Goal: Information Seeking & Learning: Learn about a topic

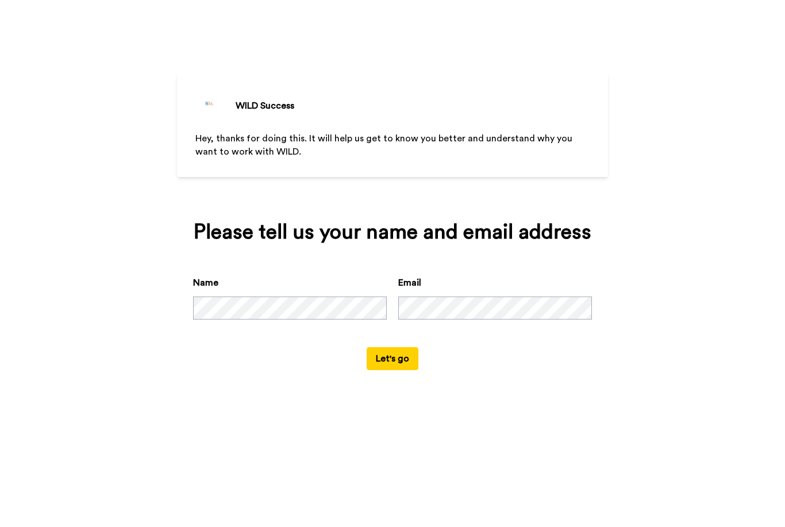
click at [401, 370] on button "Let's go" at bounding box center [393, 358] width 52 height 23
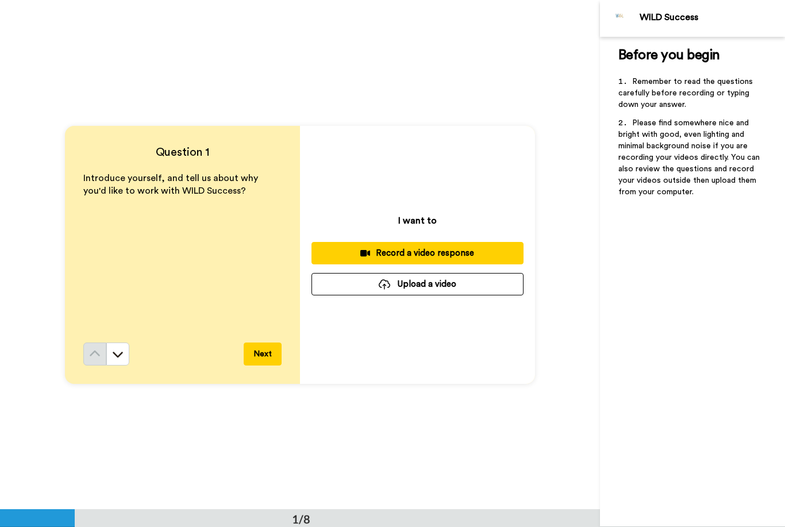
click at [494, 254] on div "Record a video response" at bounding box center [418, 253] width 194 height 12
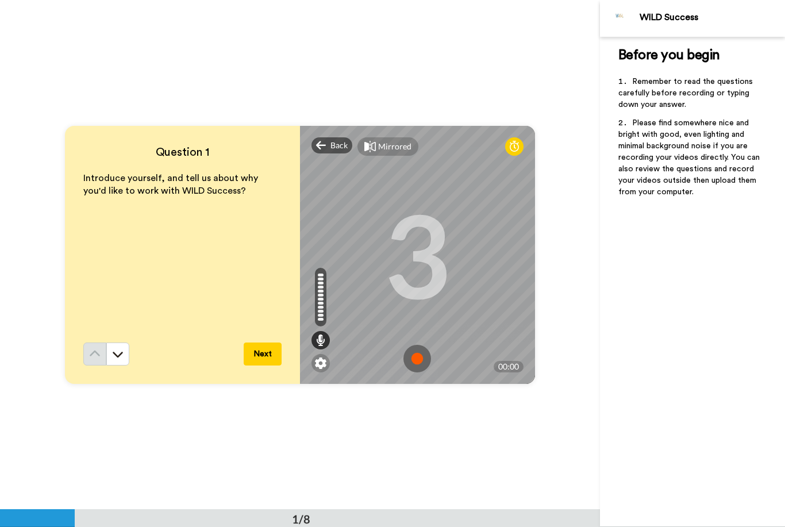
click at [419, 356] on img at bounding box center [418, 359] width 28 height 28
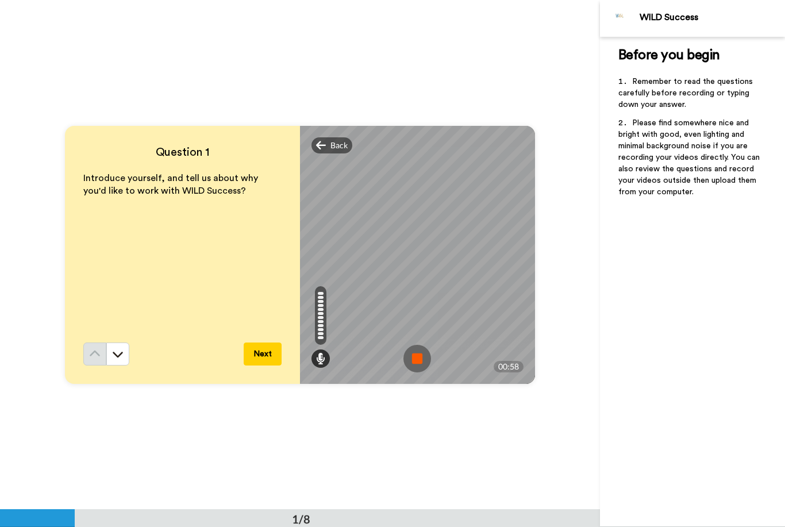
click at [419, 362] on img at bounding box center [418, 359] width 28 height 28
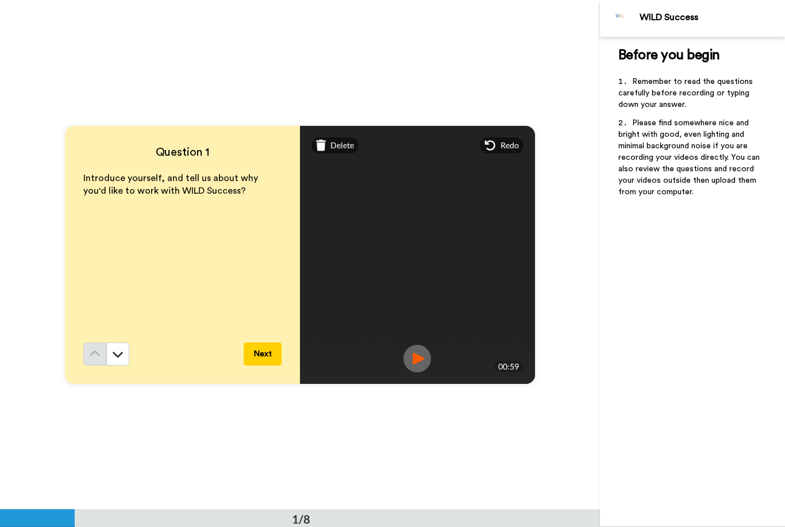
click at [418, 362] on img at bounding box center [418, 359] width 28 height 28
click at [267, 354] on button "Next" at bounding box center [263, 354] width 38 height 23
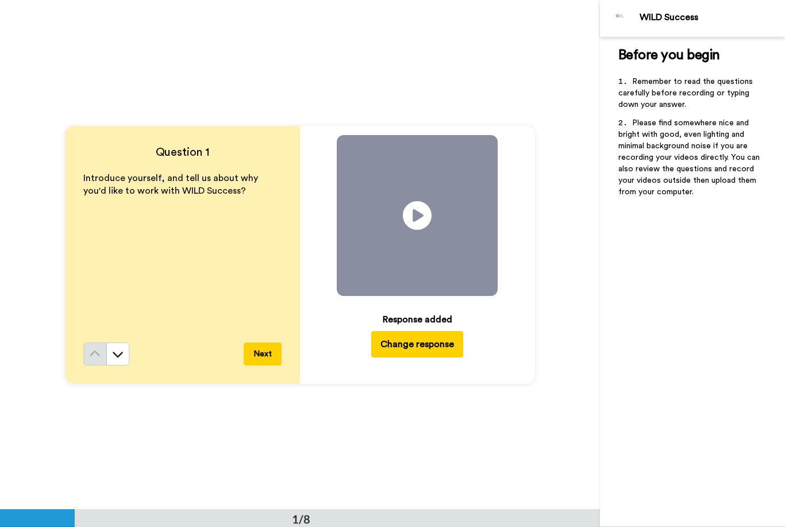
scroll to position [510, 0]
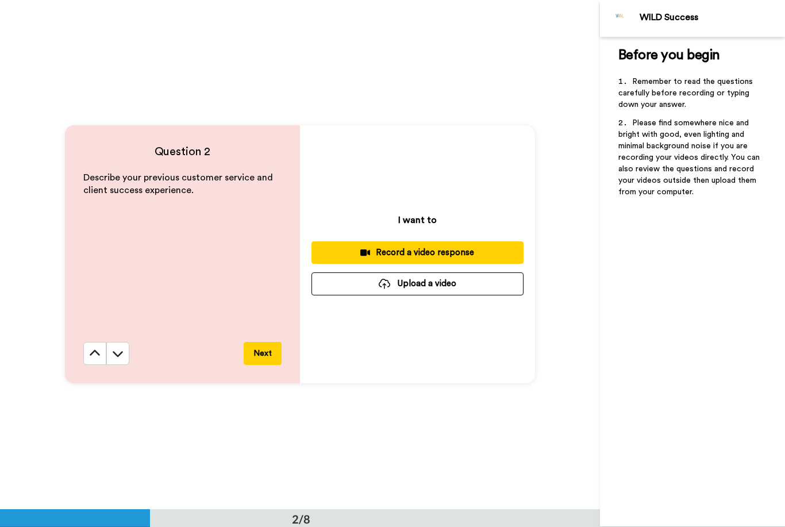
click at [471, 257] on div "Record a video response" at bounding box center [418, 253] width 194 height 12
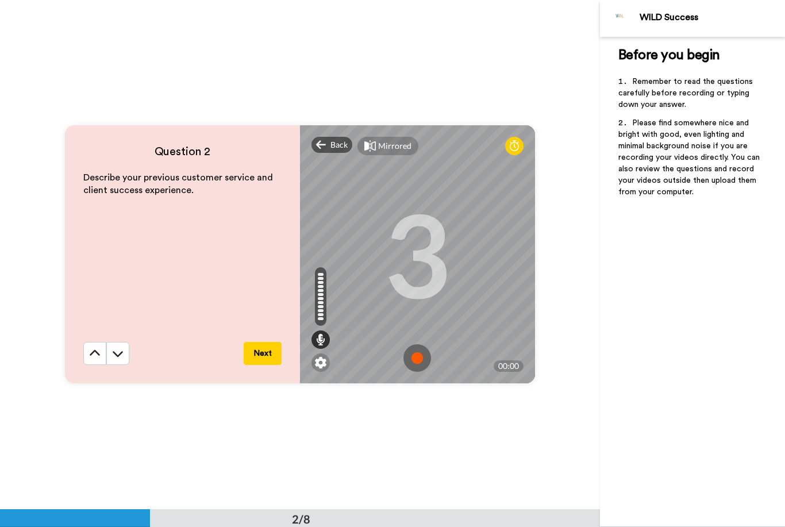
click at [423, 355] on img at bounding box center [418, 358] width 28 height 28
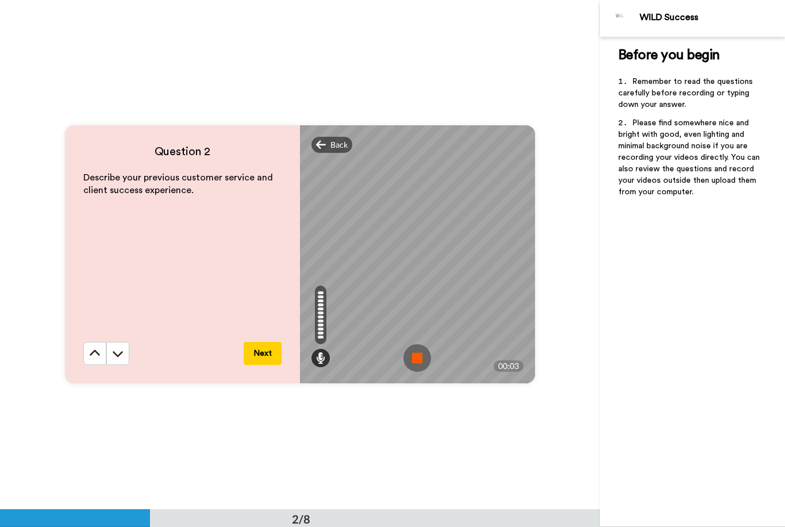
click at [418, 355] on img at bounding box center [418, 358] width 28 height 28
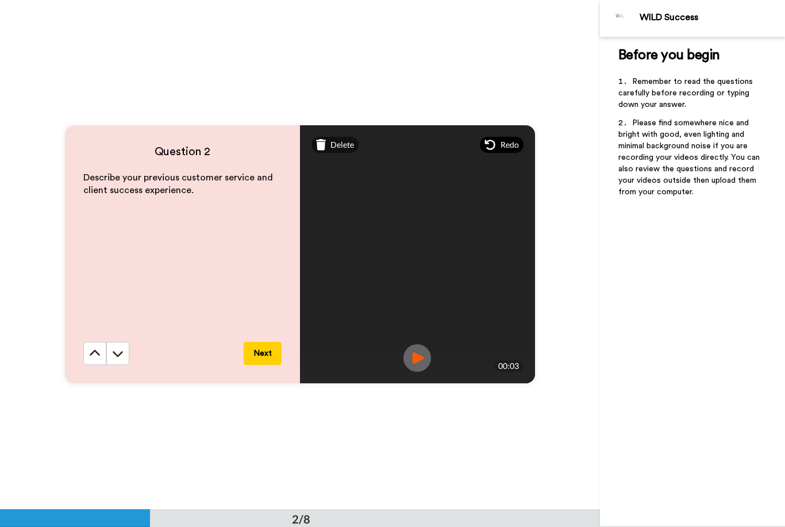
click at [505, 147] on span "Redo" at bounding box center [510, 144] width 18 height 11
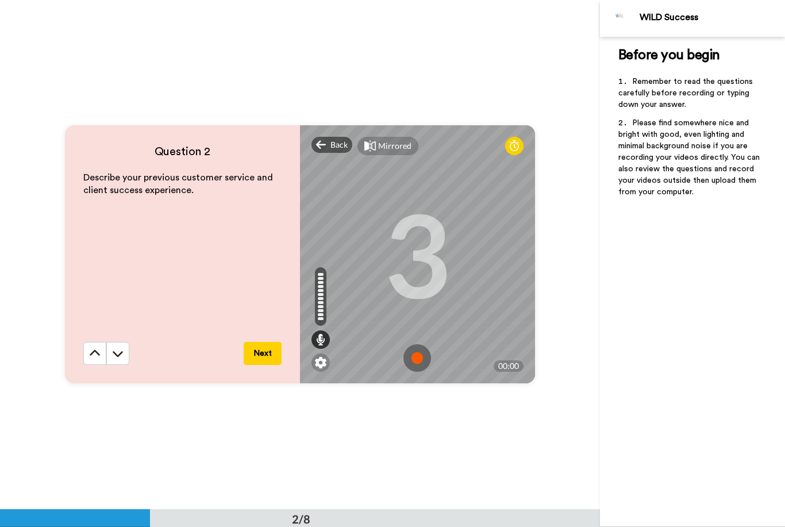
click at [423, 354] on img at bounding box center [418, 358] width 28 height 28
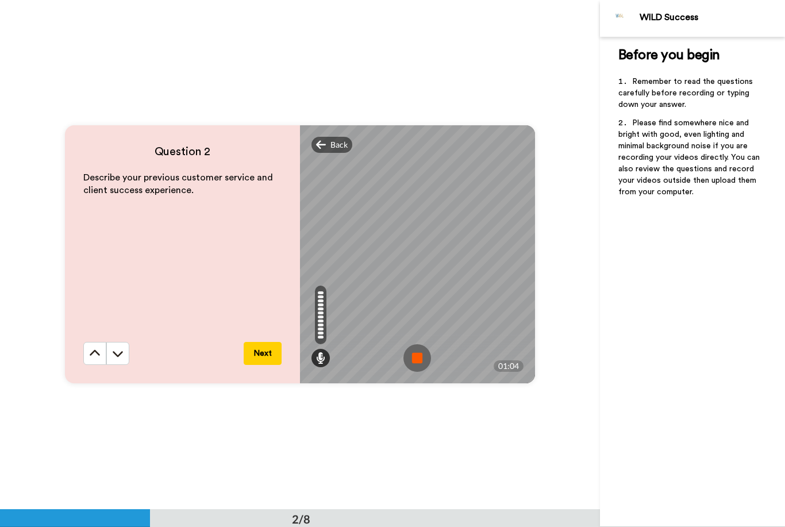
click at [409, 370] on img at bounding box center [418, 358] width 28 height 28
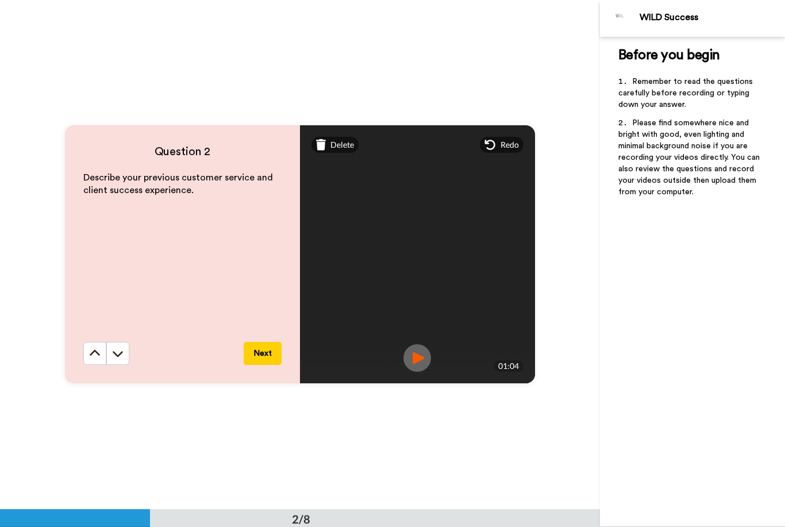
click at [270, 348] on button "Next" at bounding box center [263, 353] width 38 height 23
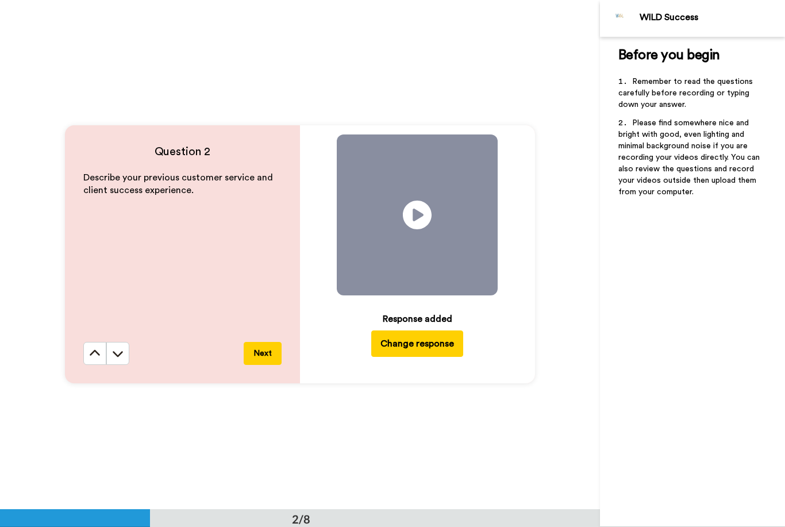
scroll to position [1019, 0]
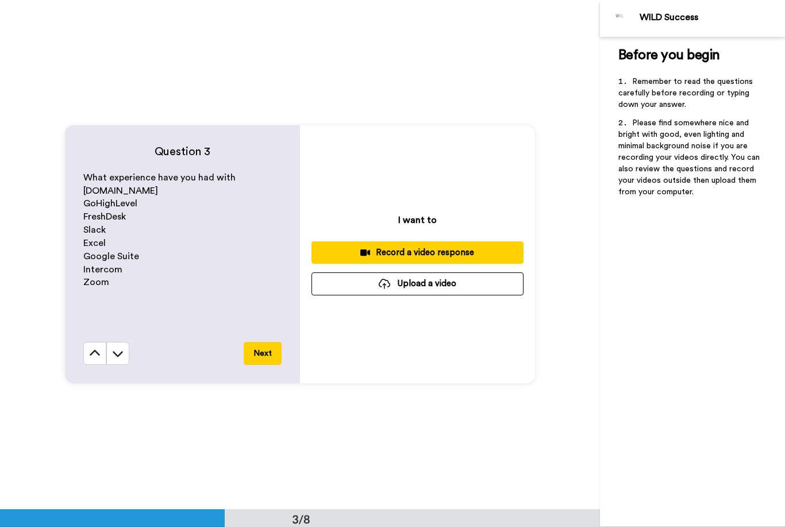
click at [459, 255] on div "Record a video response" at bounding box center [418, 253] width 194 height 12
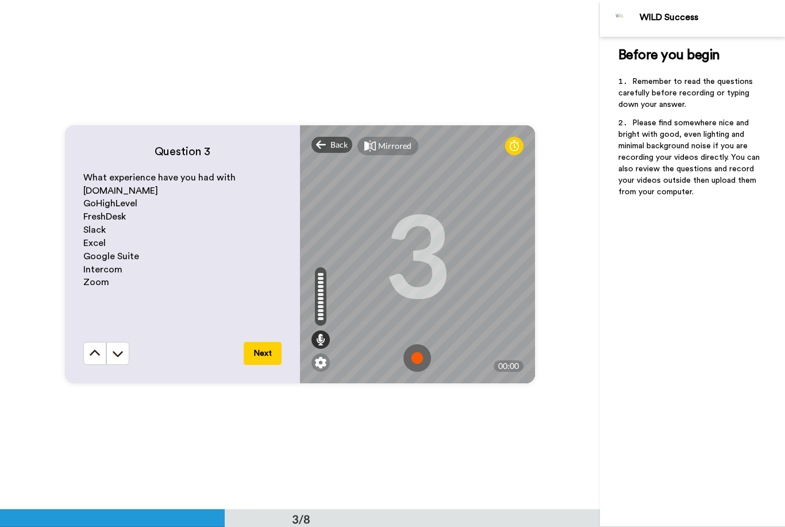
click at [425, 362] on img at bounding box center [418, 358] width 28 height 28
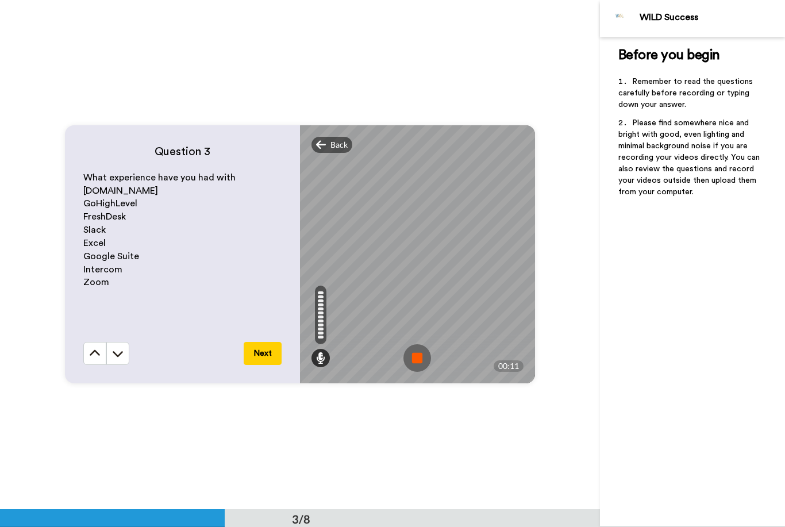
click at [424, 355] on img at bounding box center [418, 358] width 28 height 28
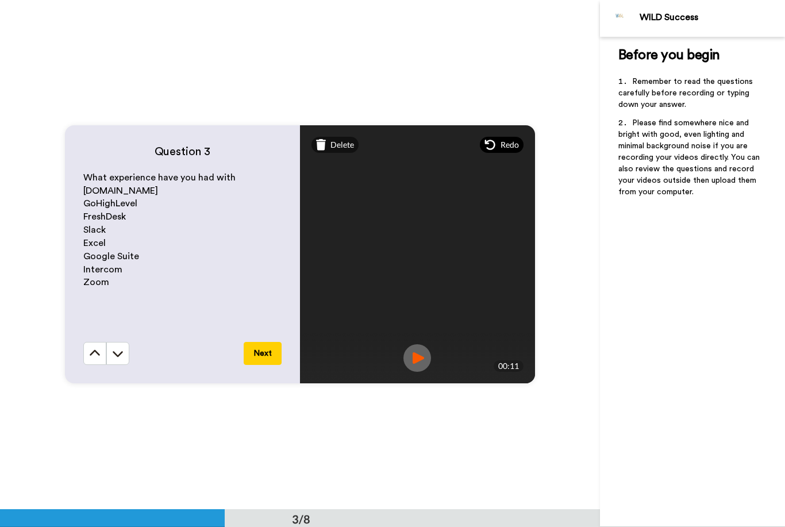
click at [510, 144] on span "Redo" at bounding box center [510, 144] width 18 height 11
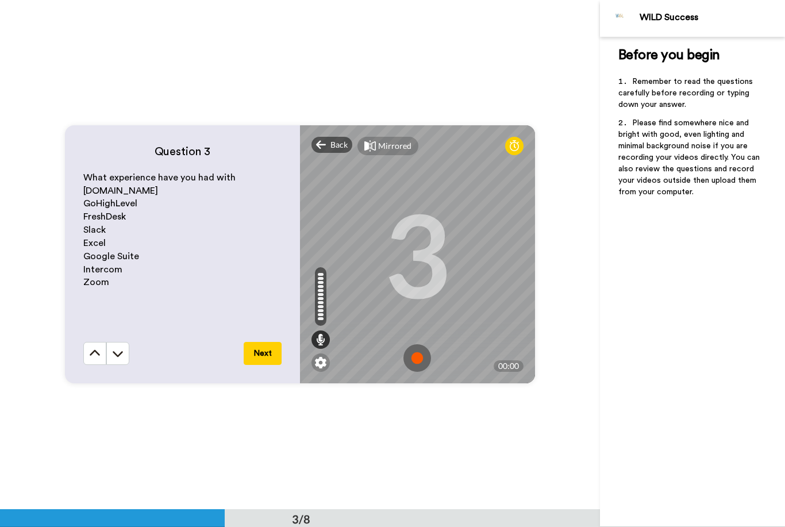
click at [418, 356] on img at bounding box center [418, 358] width 28 height 28
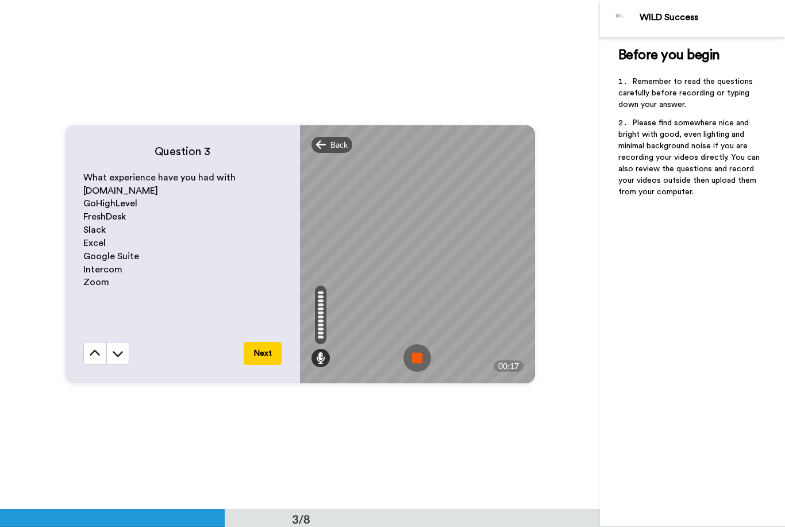
click at [419, 365] on img at bounding box center [418, 358] width 28 height 28
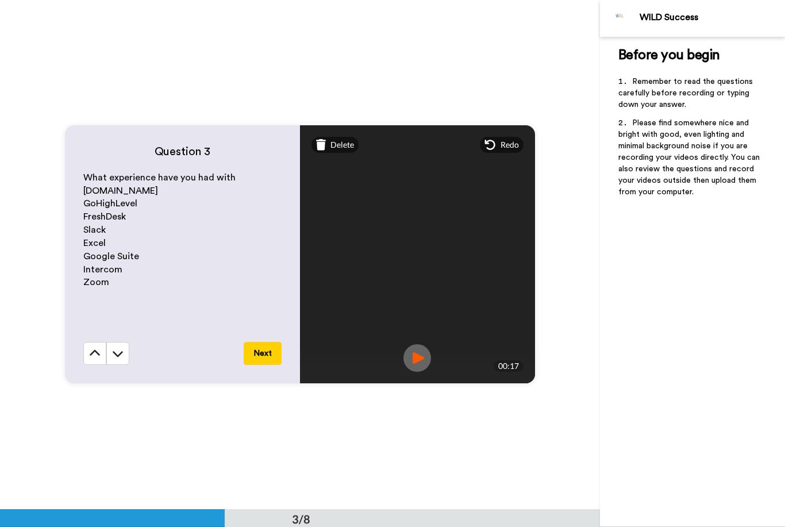
scroll to position [1017, 0]
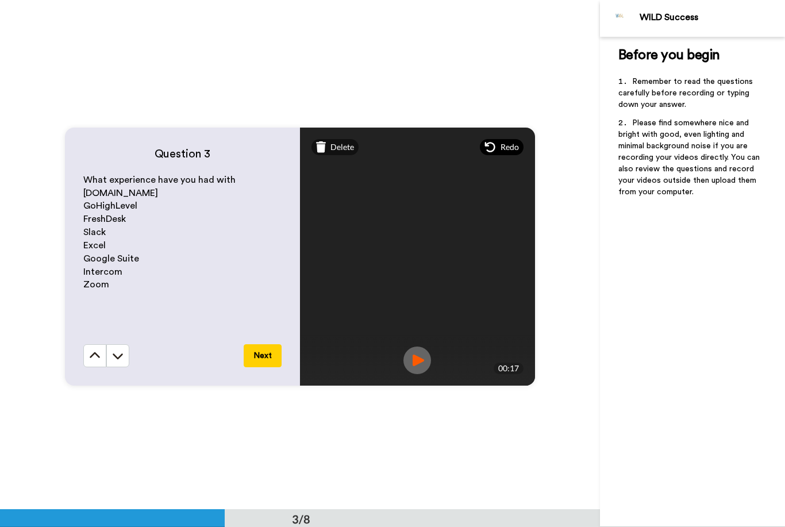
click at [497, 140] on div "Redo" at bounding box center [502, 147] width 44 height 16
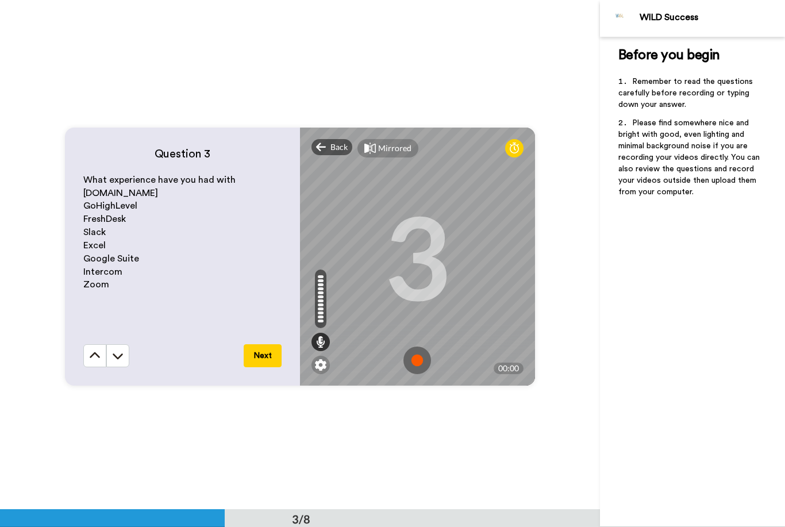
click at [419, 362] on img at bounding box center [418, 361] width 28 height 28
click at [423, 354] on img at bounding box center [418, 361] width 28 height 28
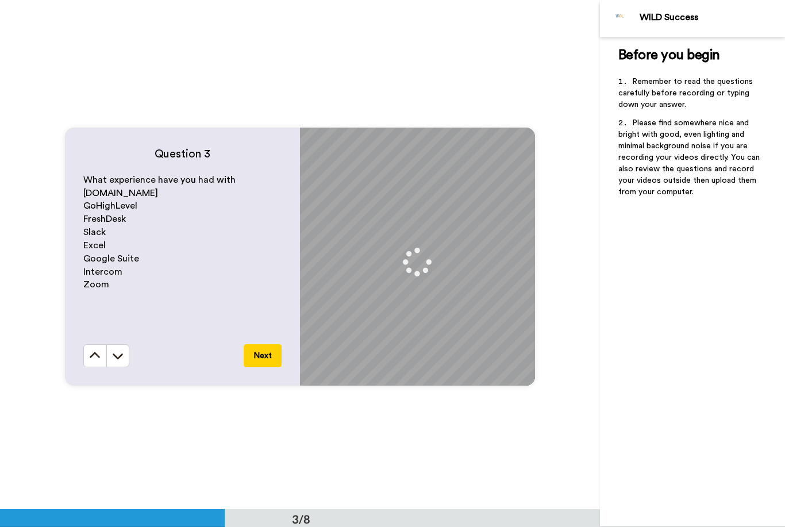
click at [423, 354] on video at bounding box center [417, 256] width 517 height 259
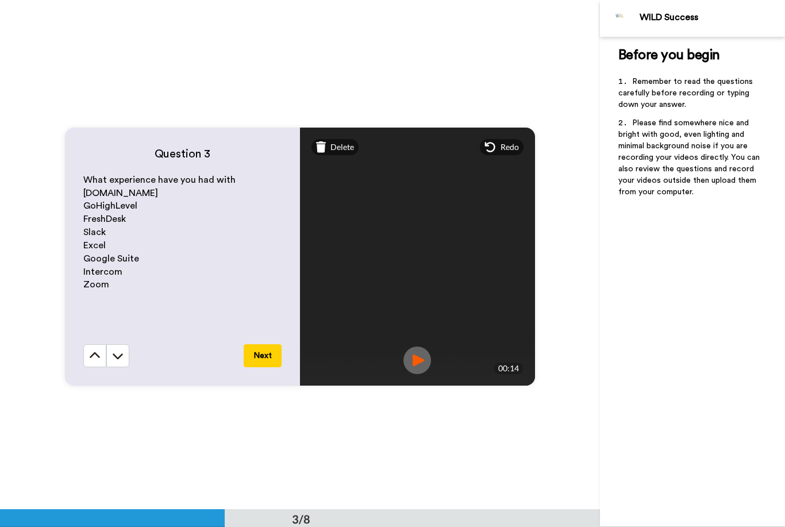
click at [277, 352] on button "Next" at bounding box center [263, 355] width 38 height 23
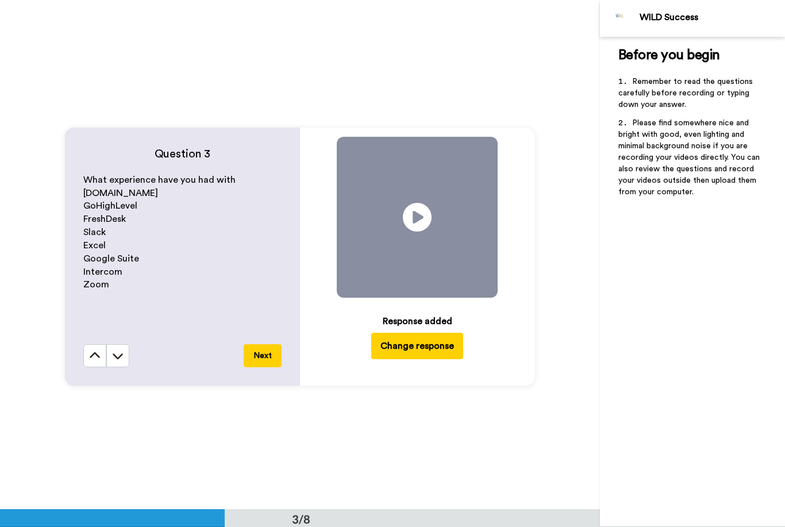
scroll to position [1529, 0]
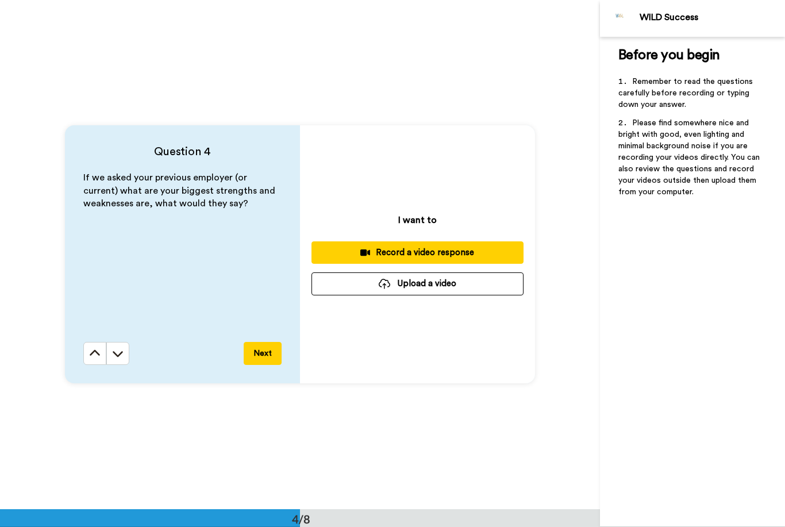
click at [488, 254] on div "Record a video response" at bounding box center [418, 253] width 194 height 12
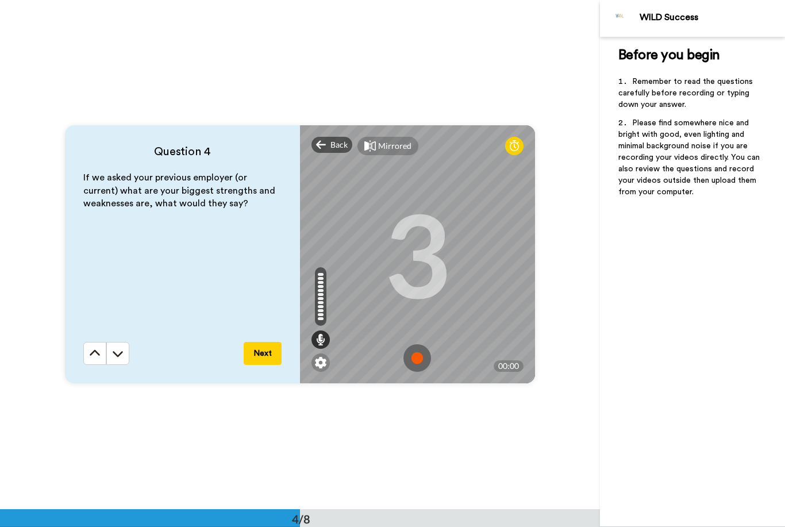
click at [419, 358] on img at bounding box center [418, 358] width 28 height 28
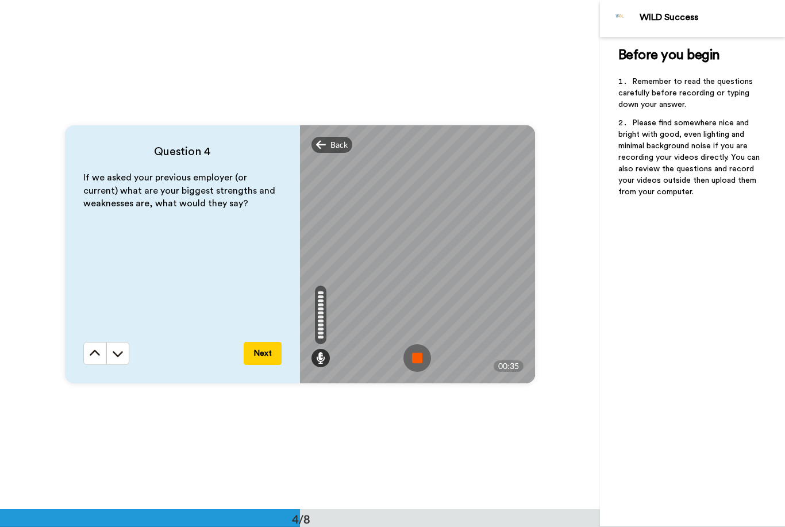
click at [422, 354] on img at bounding box center [418, 358] width 28 height 28
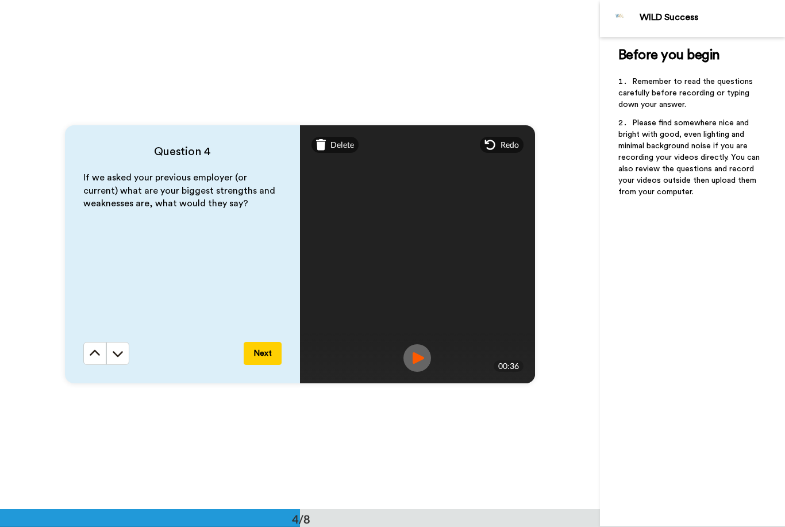
click at [273, 355] on button "Next" at bounding box center [263, 353] width 38 height 23
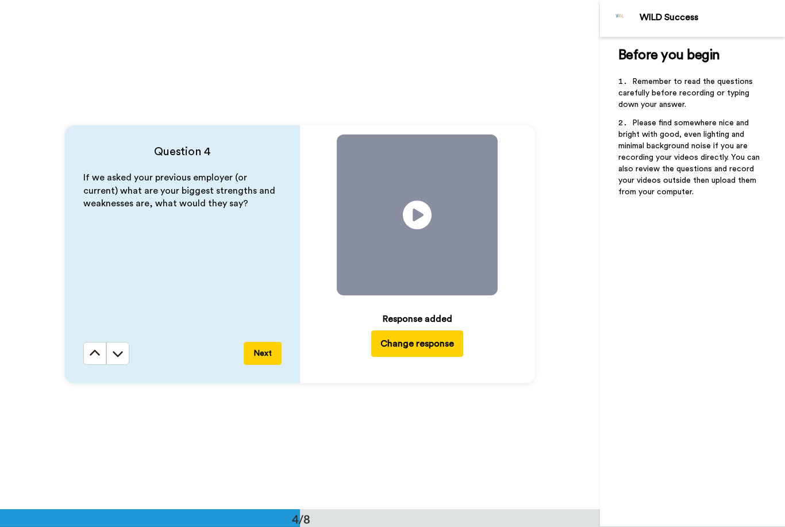
scroll to position [2038, 0]
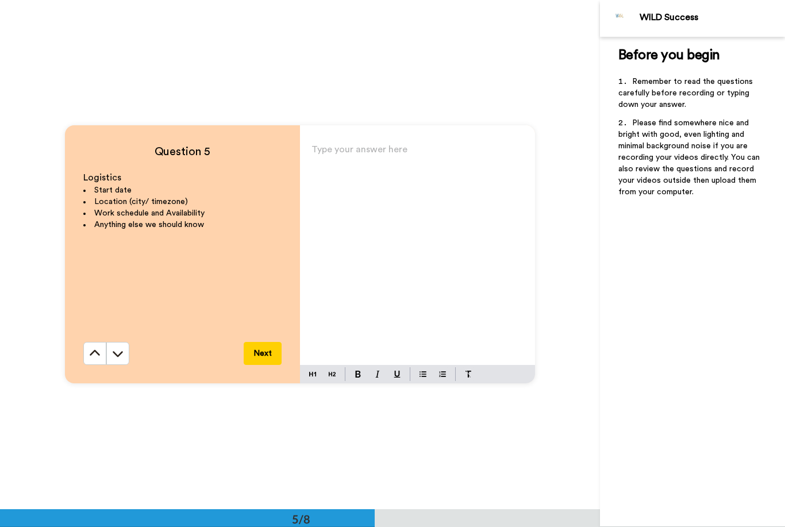
click at [404, 177] on div "Type your answer here ﻿" at bounding box center [417, 253] width 235 height 224
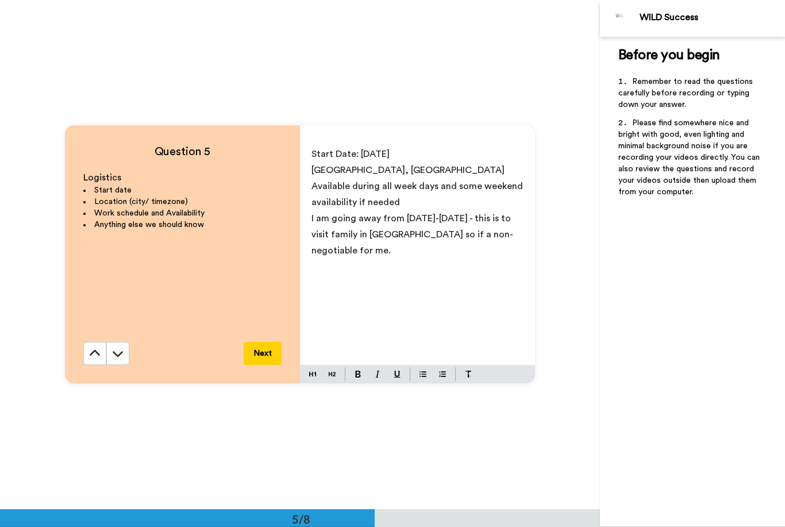
click at [261, 363] on button "Next" at bounding box center [263, 353] width 38 height 23
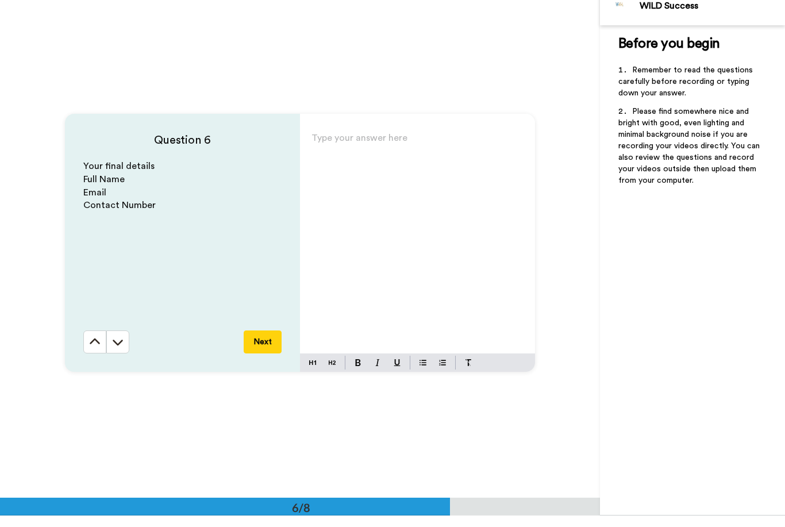
scroll to position [2547, 0]
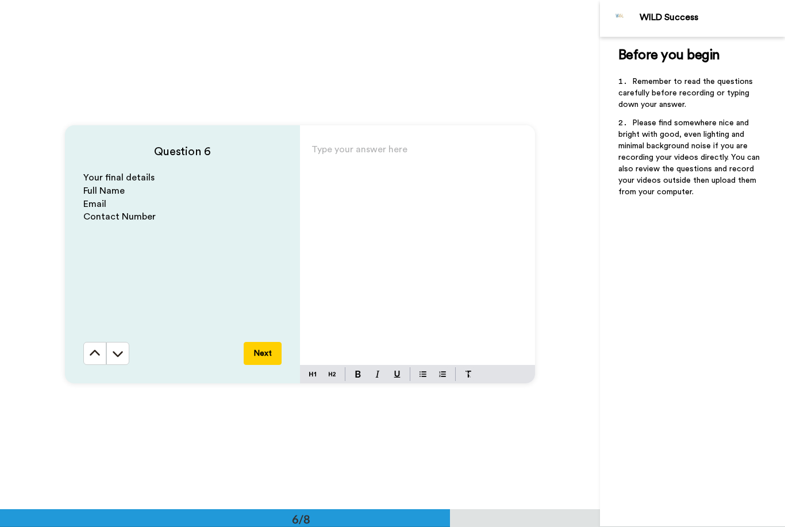
click at [375, 158] on p "Type your answer here ﻿" at bounding box center [418, 154] width 212 height 16
click at [274, 358] on button "Next" at bounding box center [263, 353] width 38 height 23
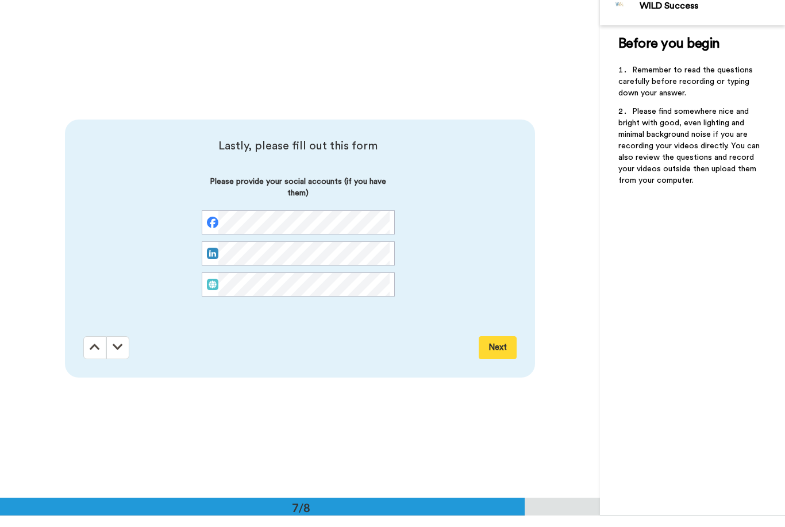
scroll to position [3057, 0]
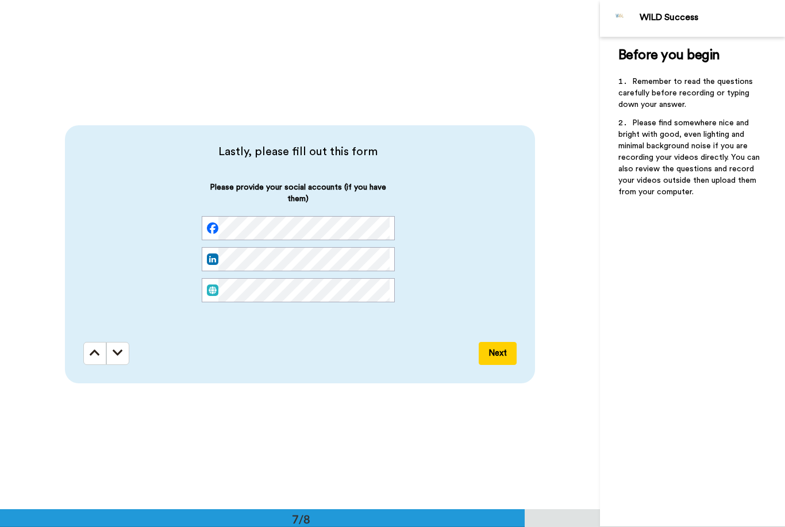
click at [498, 364] on button "Next" at bounding box center [498, 353] width 38 height 23
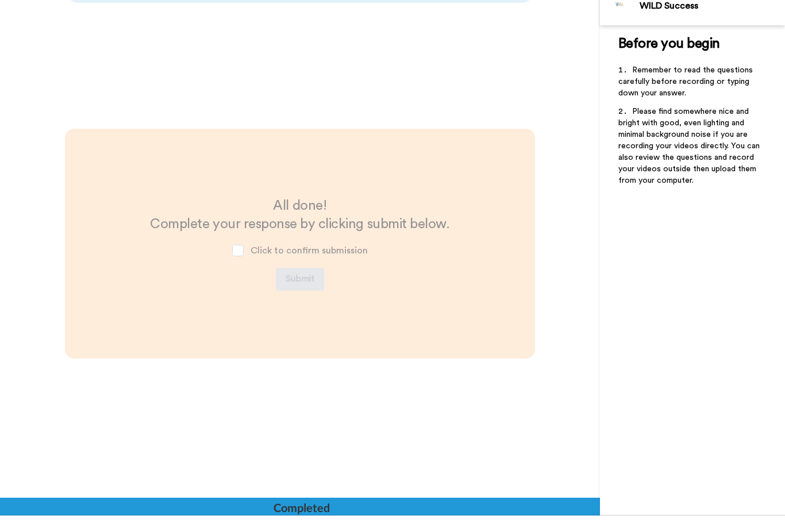
scroll to position [3426, 0]
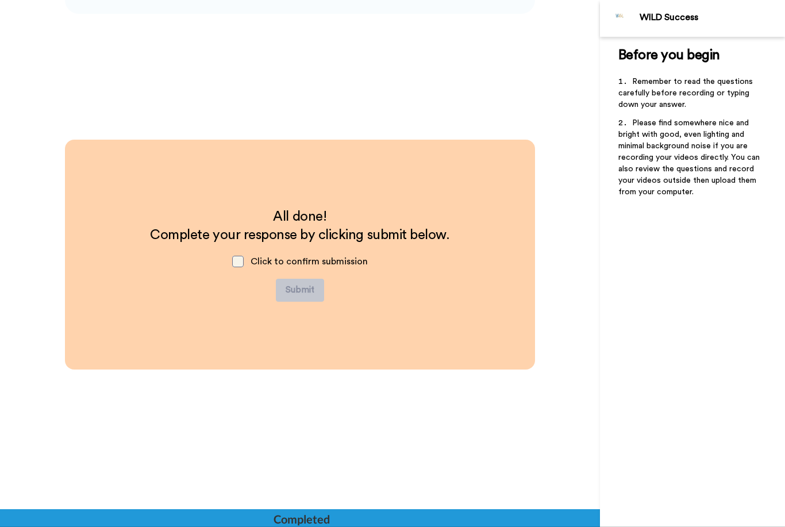
click at [241, 256] on span at bounding box center [237, 261] width 11 height 11
click at [242, 264] on span at bounding box center [237, 261] width 11 height 11
click at [237, 259] on span at bounding box center [237, 261] width 11 height 11
click at [306, 295] on button "Submit" at bounding box center [300, 290] width 48 height 23
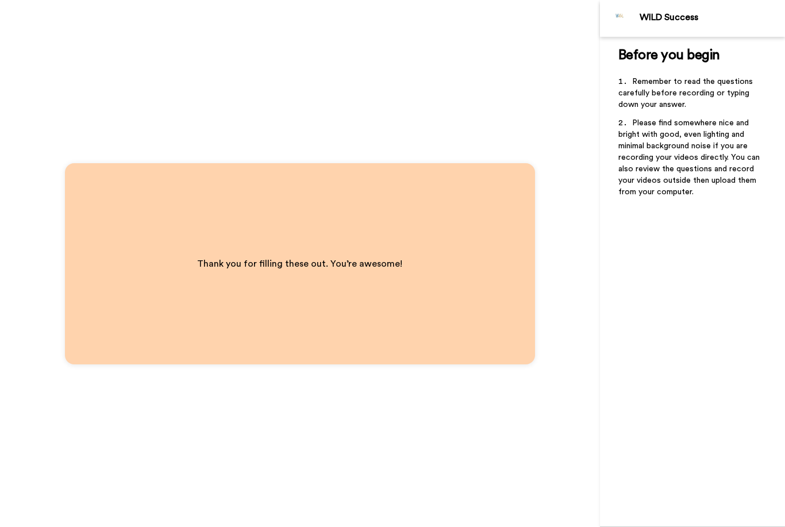
click at [633, 6] on div at bounding box center [620, 18] width 39 height 39
